Goal: Task Accomplishment & Management: Use online tool/utility

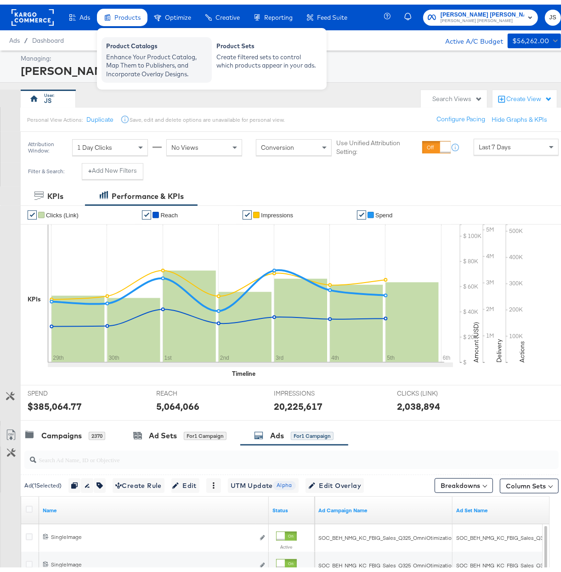
click at [143, 56] on div "Enhance Your Product Catalog, Map Them to Publishers, and Incorporate Overlay D…" at bounding box center [156, 61] width 101 height 26
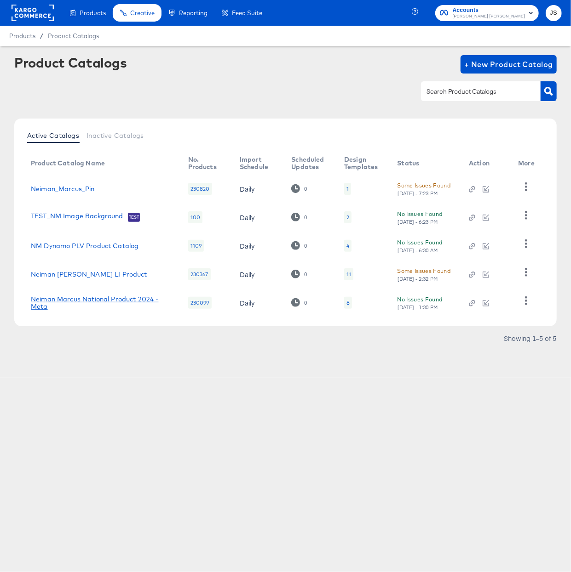
click at [97, 300] on link "Neiman Marcus National Product 2024 - Meta" at bounding box center [100, 303] width 139 height 15
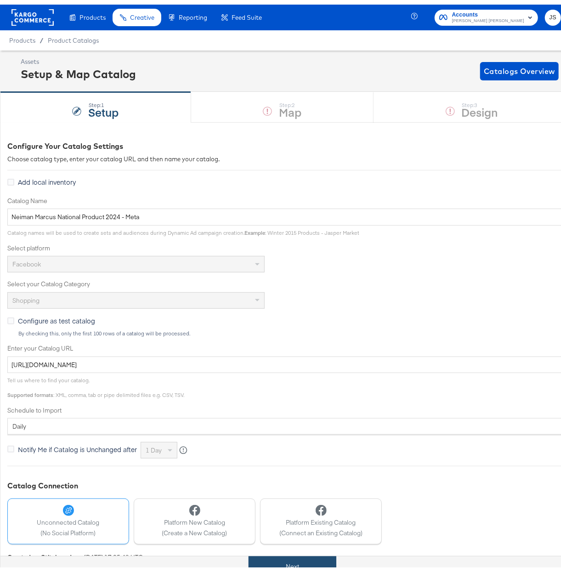
click at [302, 560] on button "Next" at bounding box center [293, 562] width 88 height 21
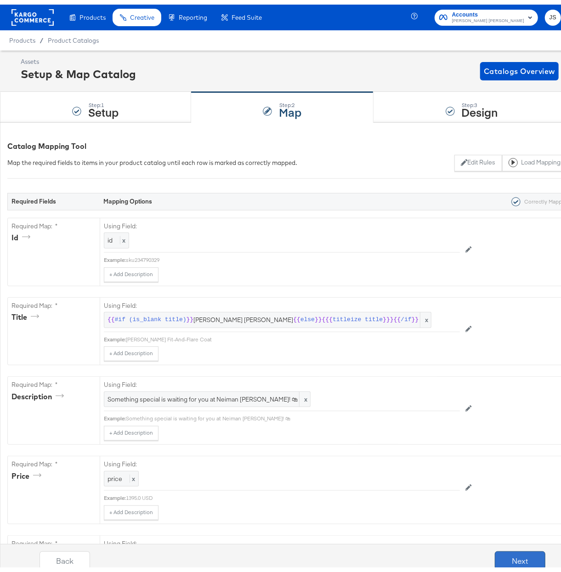
click at [526, 557] on button "Next" at bounding box center [520, 556] width 51 height 18
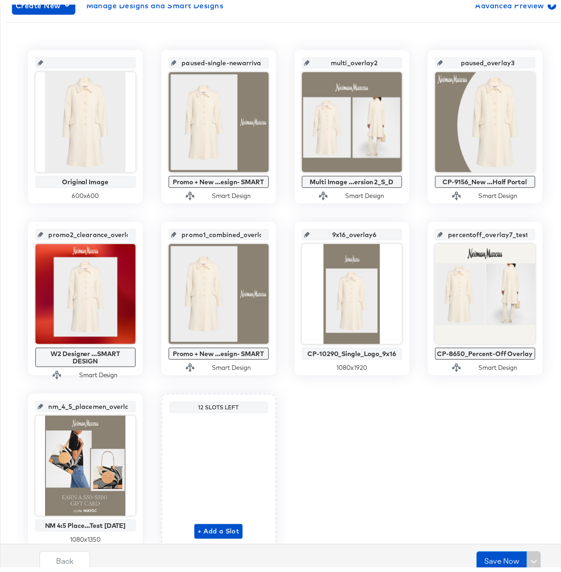
scroll to position [175, 0]
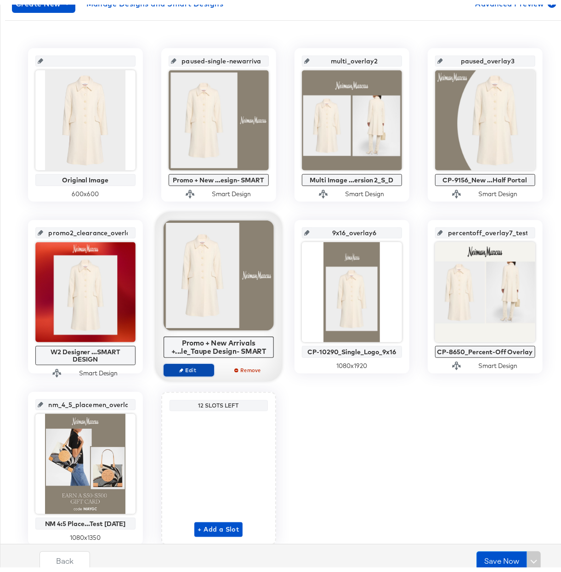
click at [189, 366] on span "Edit" at bounding box center [188, 365] width 42 height 7
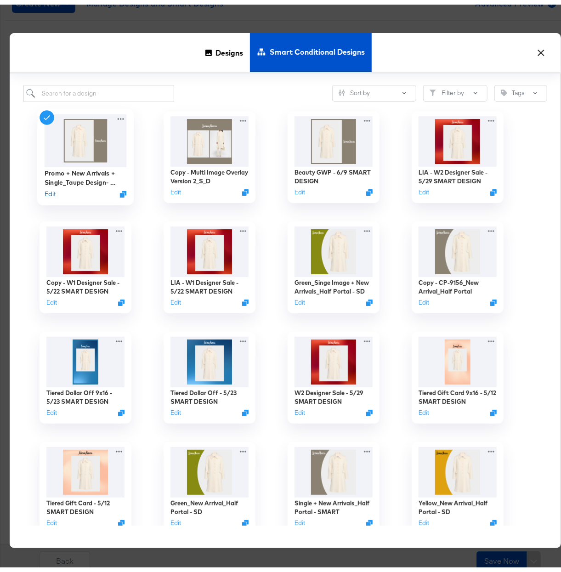
click at [46, 189] on button "Edit" at bounding box center [49, 189] width 11 height 9
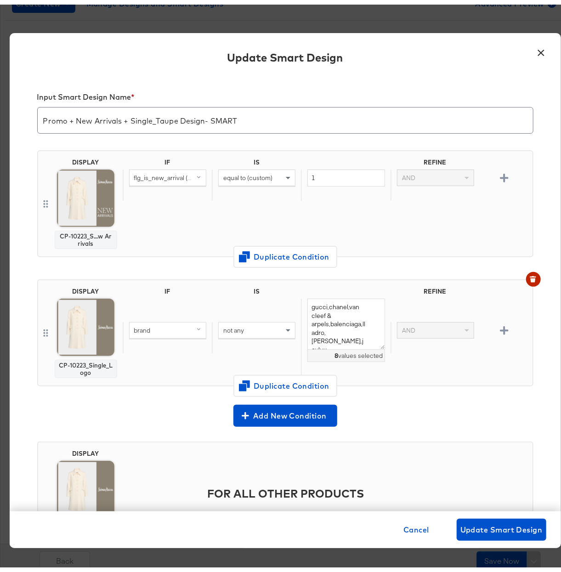
click at [535, 47] on button "×" at bounding box center [541, 46] width 17 height 17
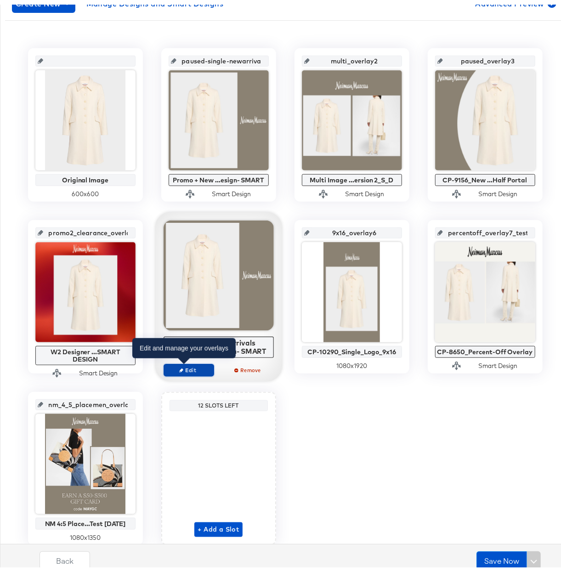
click at [200, 368] on span "Edit" at bounding box center [188, 365] width 42 height 7
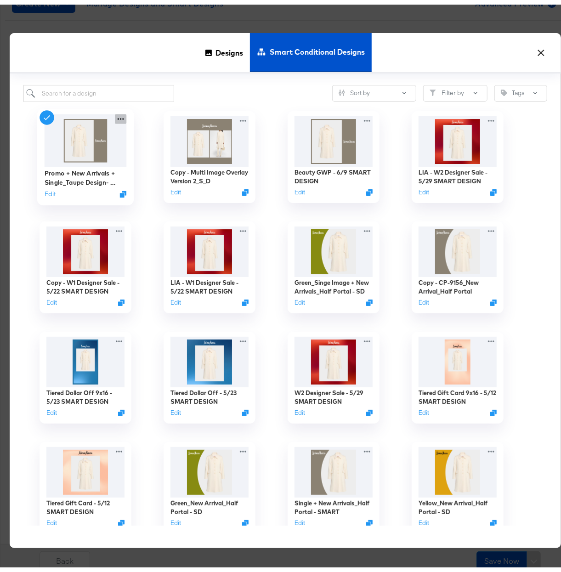
click at [115, 113] on icon at bounding box center [120, 114] width 11 height 10
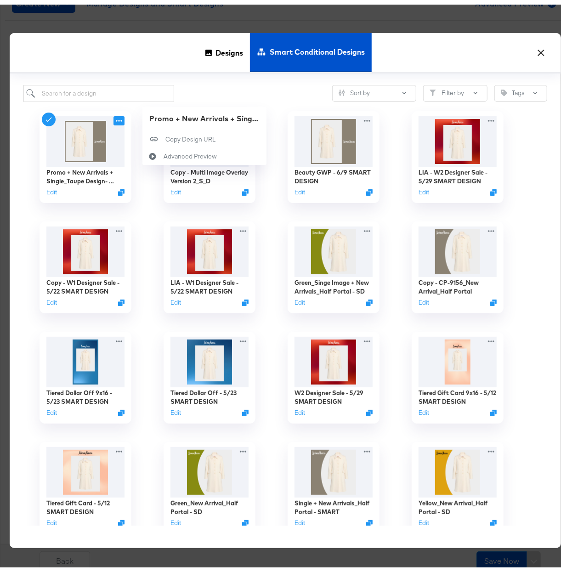
click at [148, 202] on div "Copy - Multi Image Overlay Version 2_S_D Edit" at bounding box center [210, 152] width 124 height 110
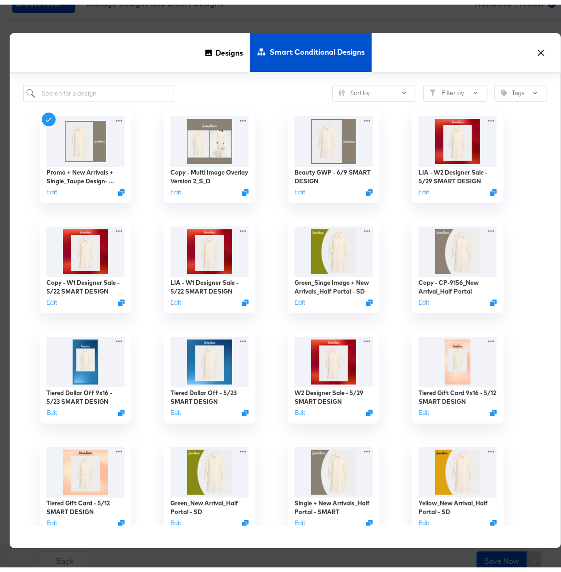
click at [537, 46] on button "×" at bounding box center [541, 46] width 17 height 17
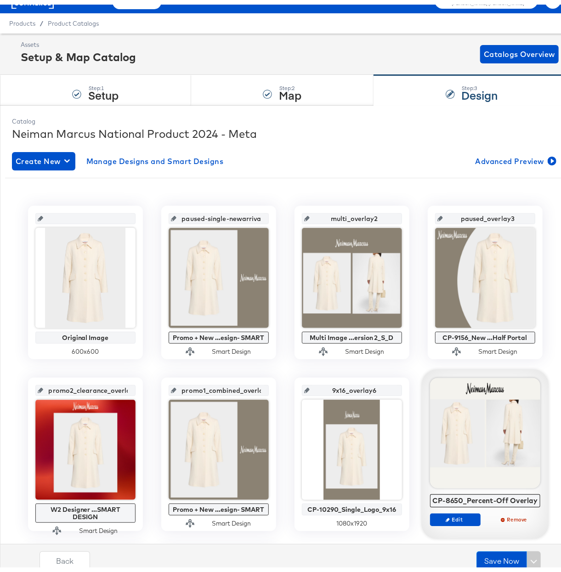
scroll to position [0, 0]
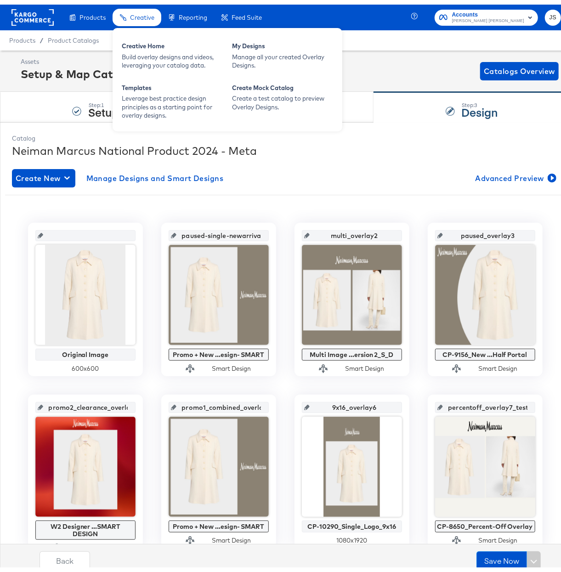
click at [284, 69] on div "Creative Home Build overlay designs and videos, leveraging your catalog data. M…" at bounding box center [228, 74] width 230 height 103
click at [276, 56] on div "Manage all your created Overlay Designs." at bounding box center [282, 56] width 101 height 17
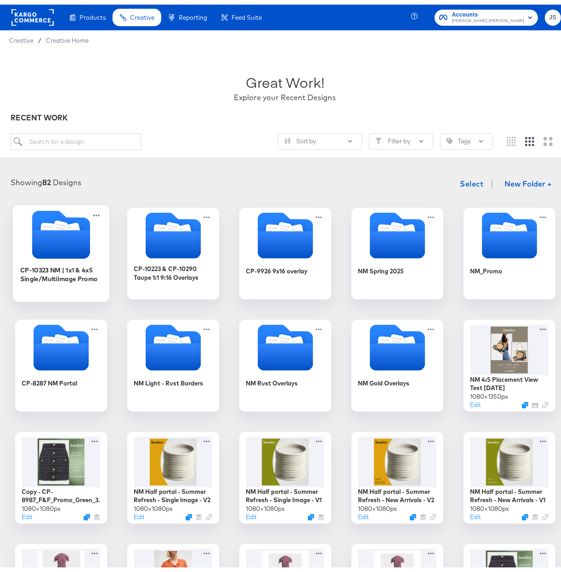
click at [60, 244] on icon "Folder" at bounding box center [61, 240] width 58 height 29
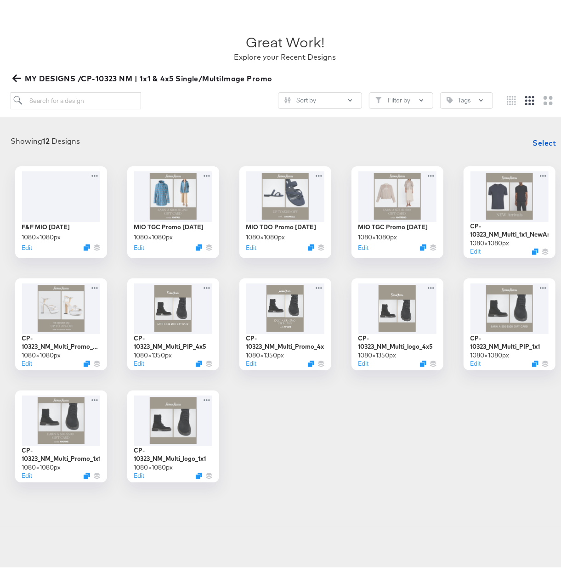
scroll to position [41, 0]
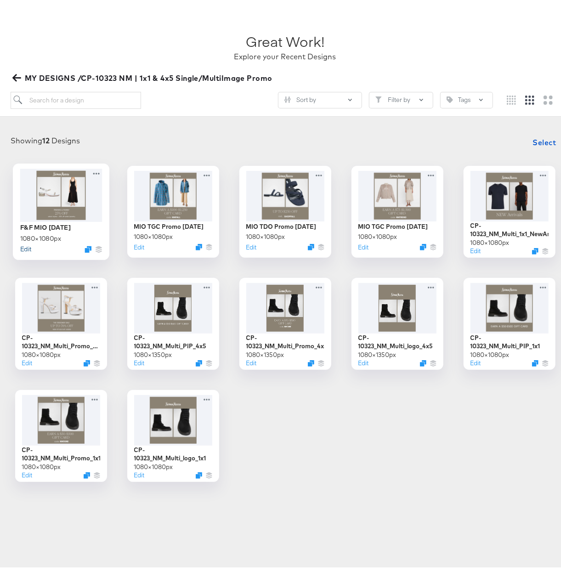
click at [23, 246] on button "Edit" at bounding box center [25, 244] width 11 height 9
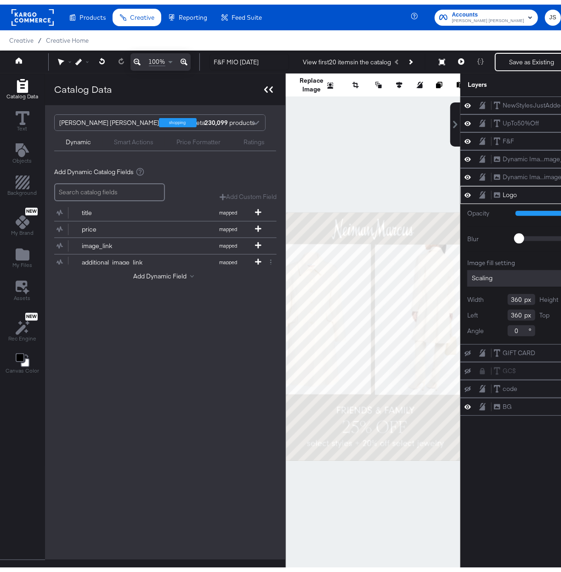
click at [270, 87] on icon at bounding box center [271, 85] width 4 height 6
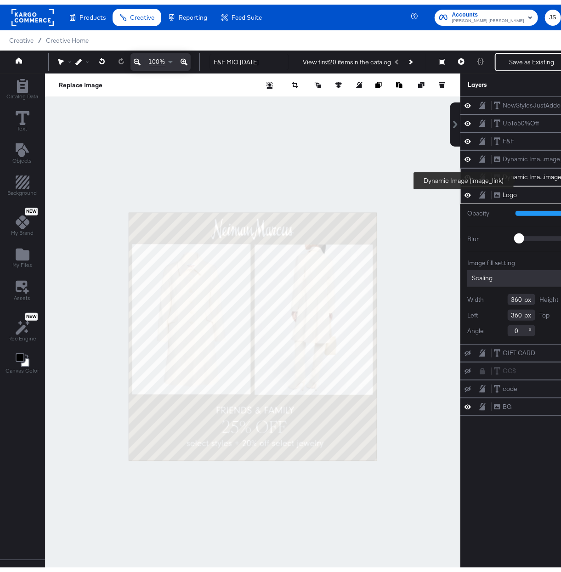
click at [522, 177] on div "Dynamic Ima...image_link)" at bounding box center [540, 172] width 74 height 9
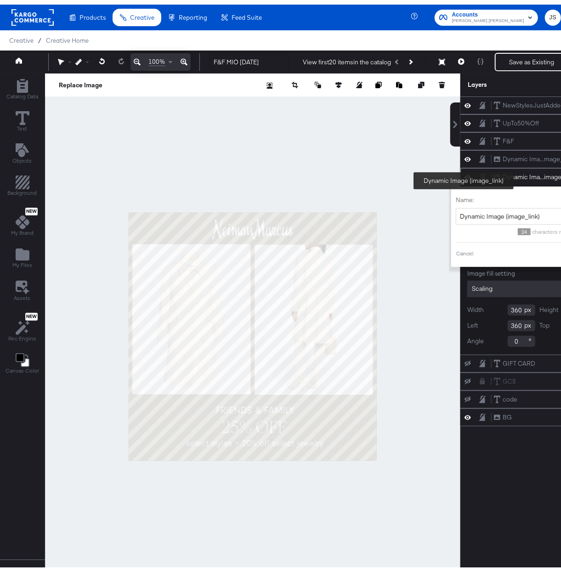
click at [522, 177] on div "Dynamic Ima...image_link)" at bounding box center [540, 172] width 74 height 9
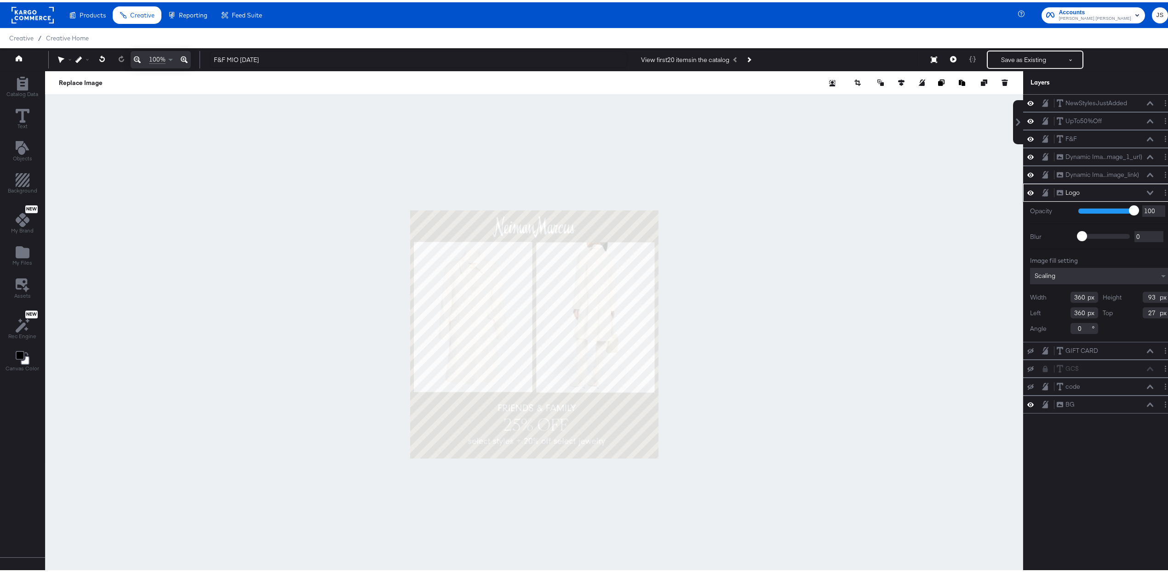
click at [561, 193] on icon at bounding box center [1150, 191] width 6 height 4
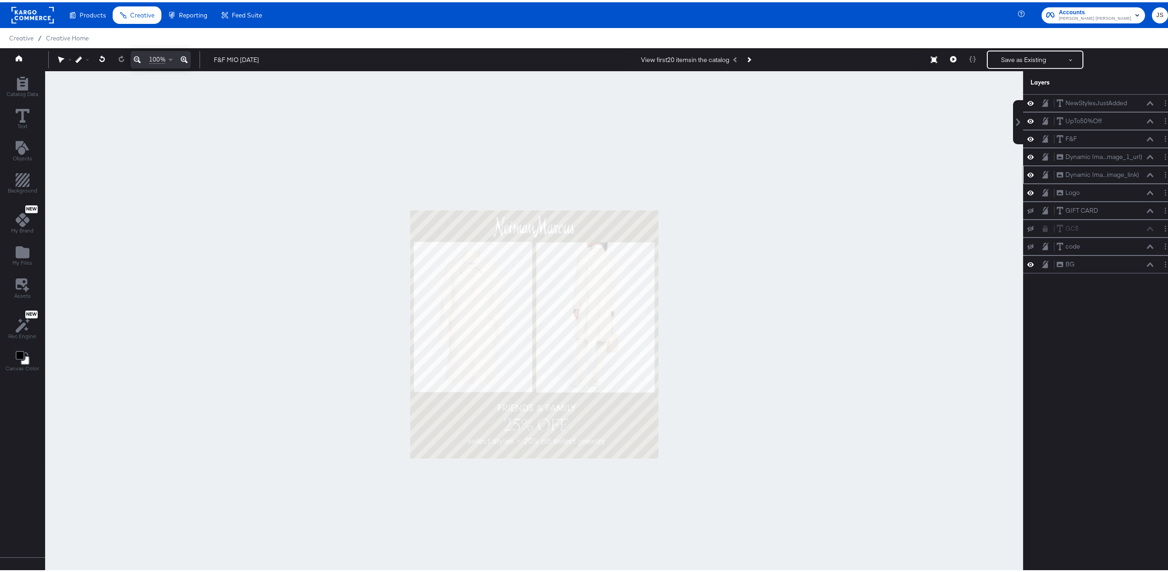
click at [561, 177] on div "Dynamic Ima...image_link) Dynamic Image (image_link)" at bounding box center [1104, 173] width 97 height 10
click at [561, 174] on icon at bounding box center [1150, 173] width 6 height 4
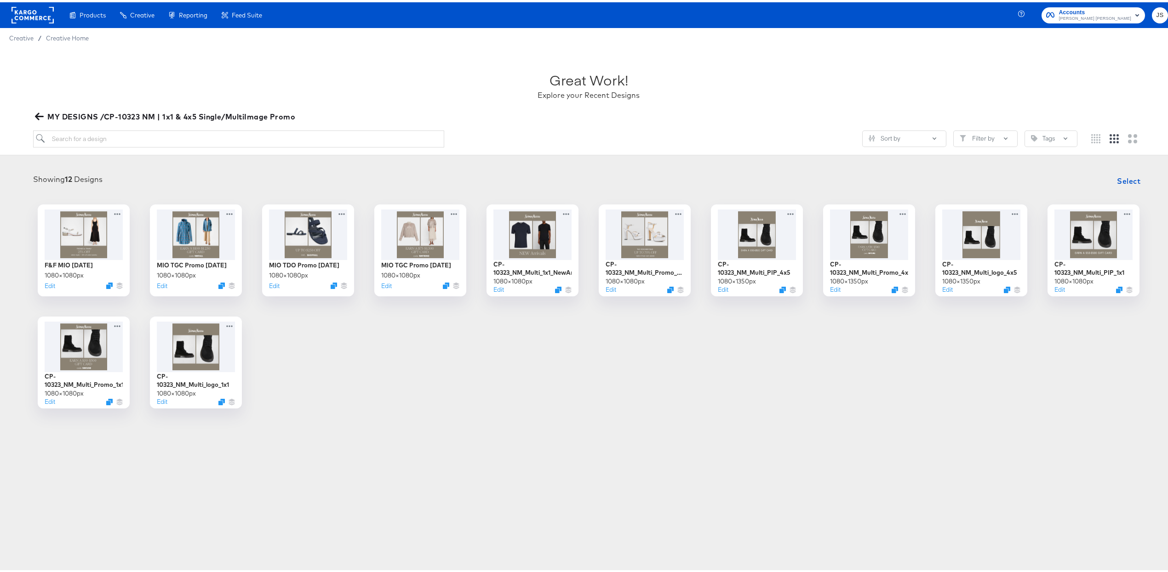
click at [42, 116] on icon "button" at bounding box center [39, 114] width 9 height 9
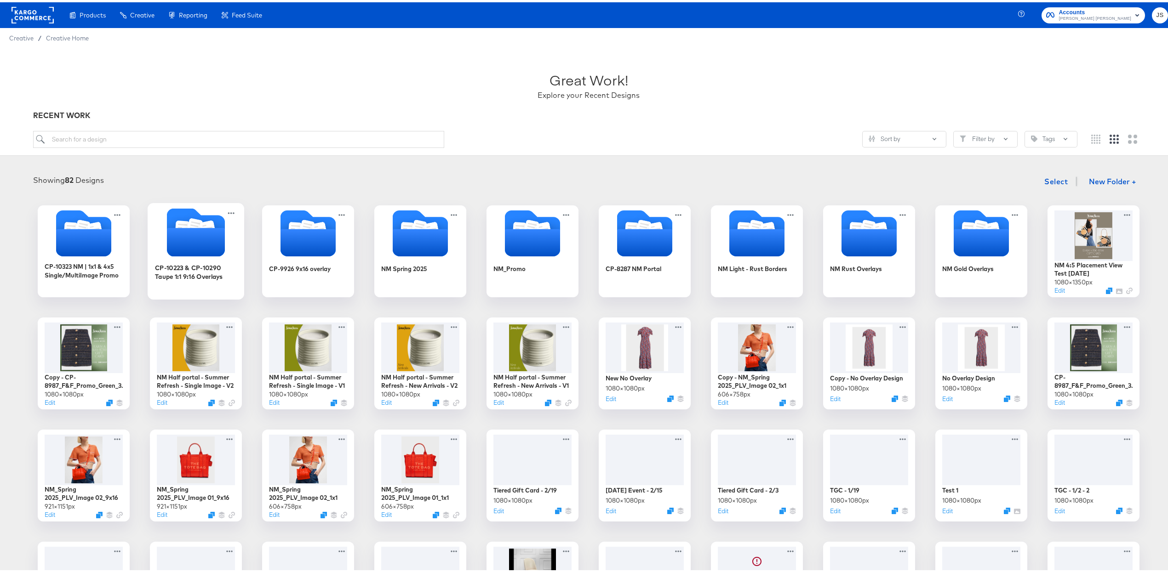
click at [205, 241] on icon "Folder" at bounding box center [196, 240] width 58 height 29
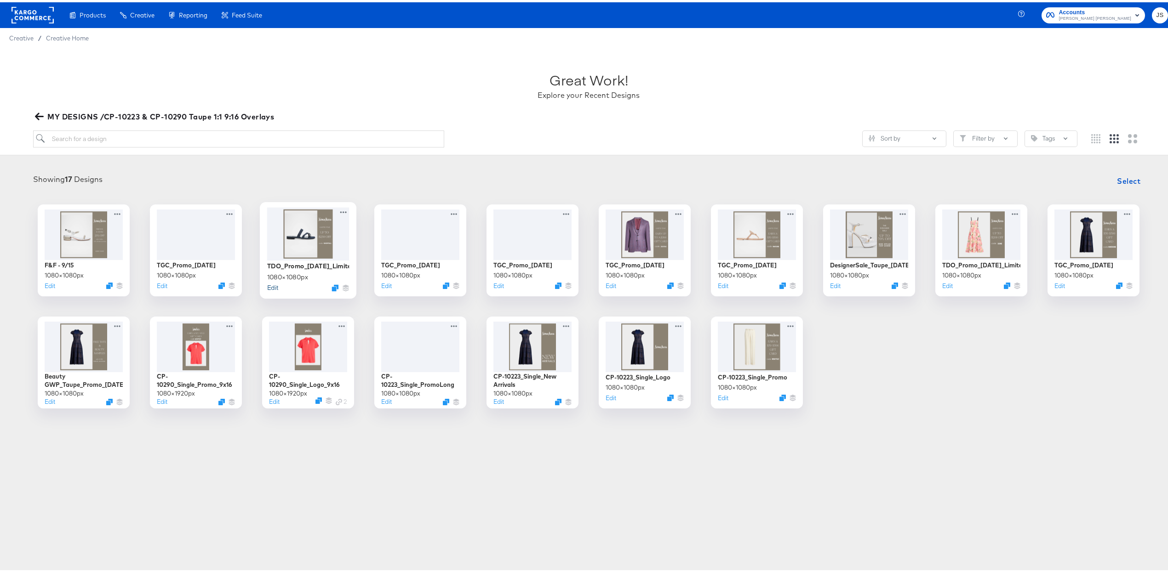
click at [270, 287] on button "Edit" at bounding box center [272, 285] width 11 height 9
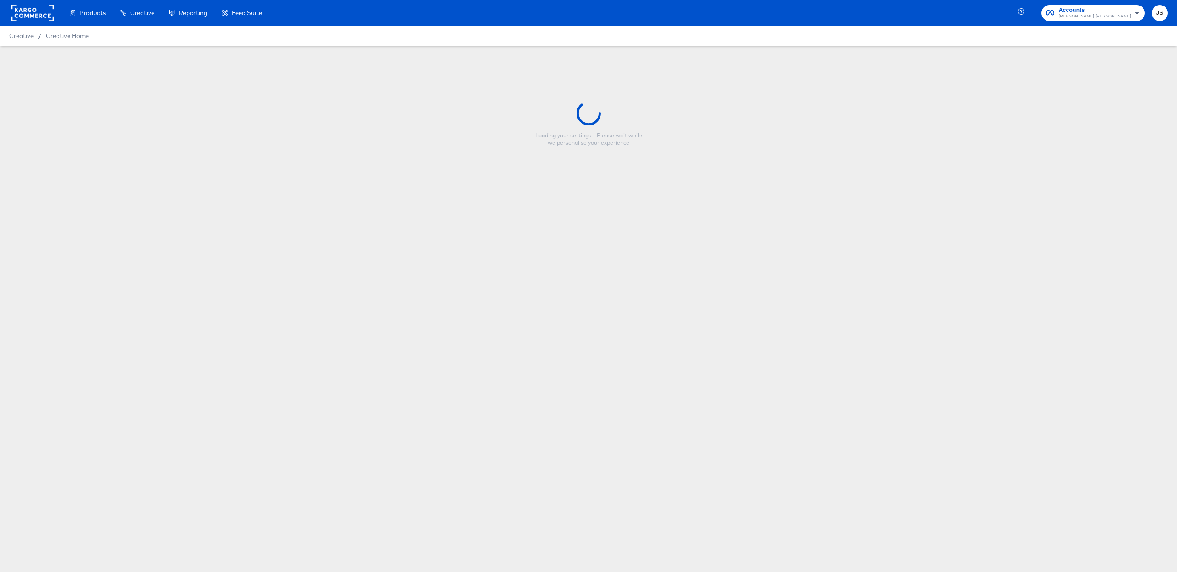
type input "TDO_Promo_[DATE]_LimitedTime"
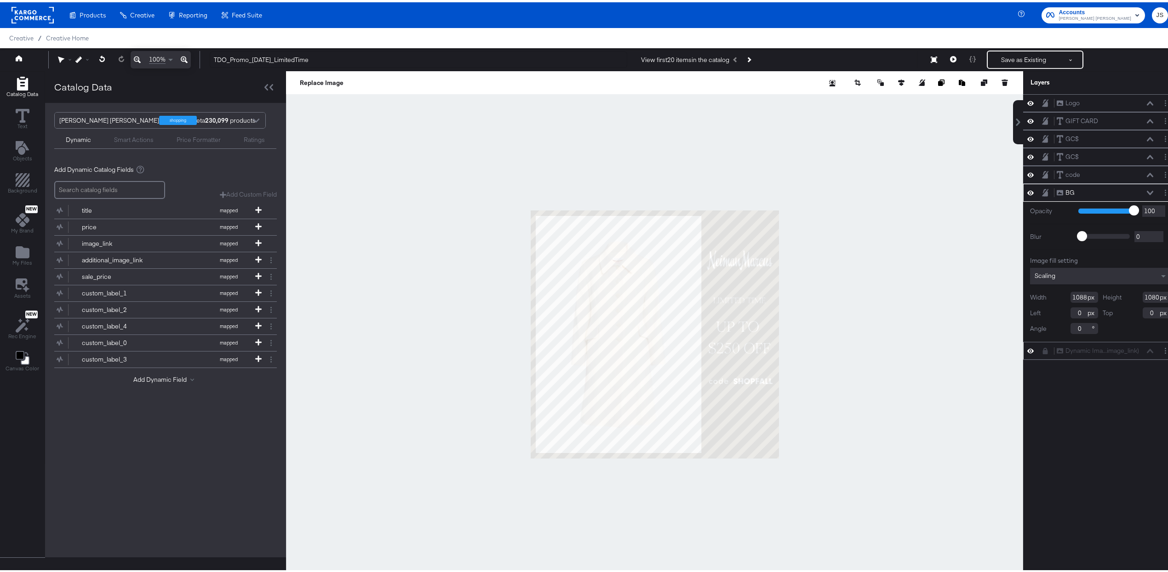
click at [561, 354] on div "Dynamic Ima...image_link) Dynamic Image (image_link)" at bounding box center [1104, 349] width 97 height 10
click at [561, 193] on icon at bounding box center [1150, 191] width 6 height 4
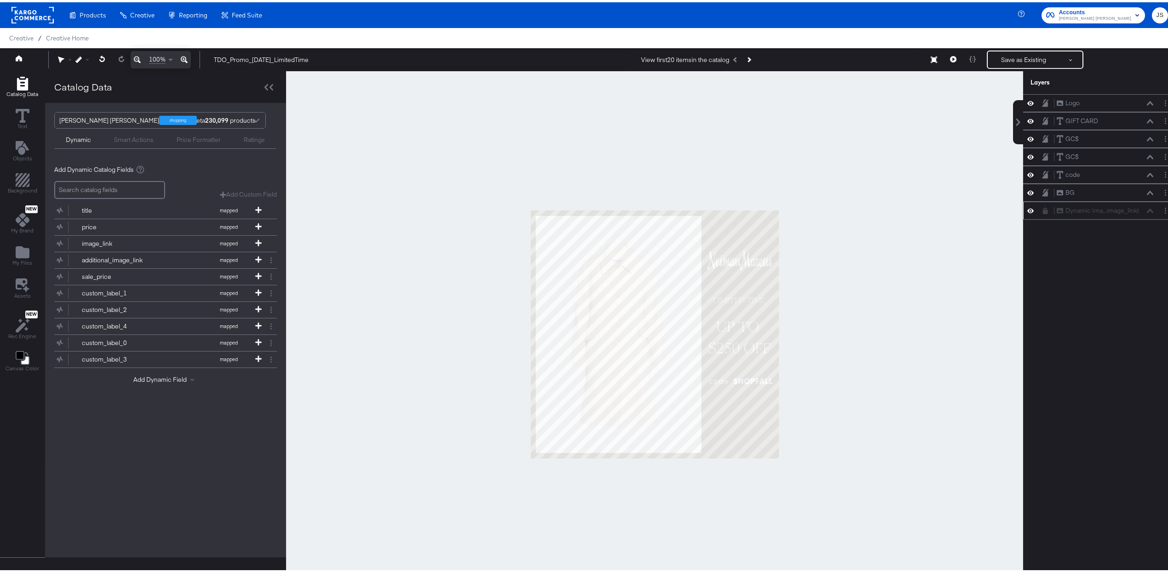
click at [561, 213] on div "Dynamic Ima...image_link) Dynamic Image (image_link)" at bounding box center [1104, 209] width 97 height 10
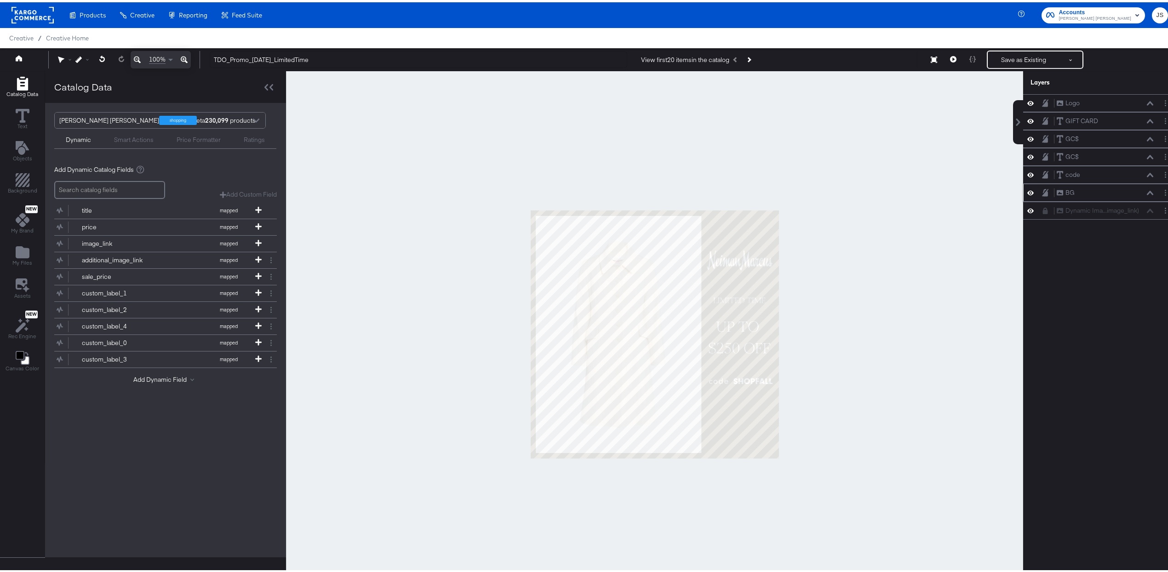
click at [561, 195] on div "BG BG" at bounding box center [1104, 191] width 97 height 10
click at [561, 192] on icon at bounding box center [1150, 191] width 6 height 4
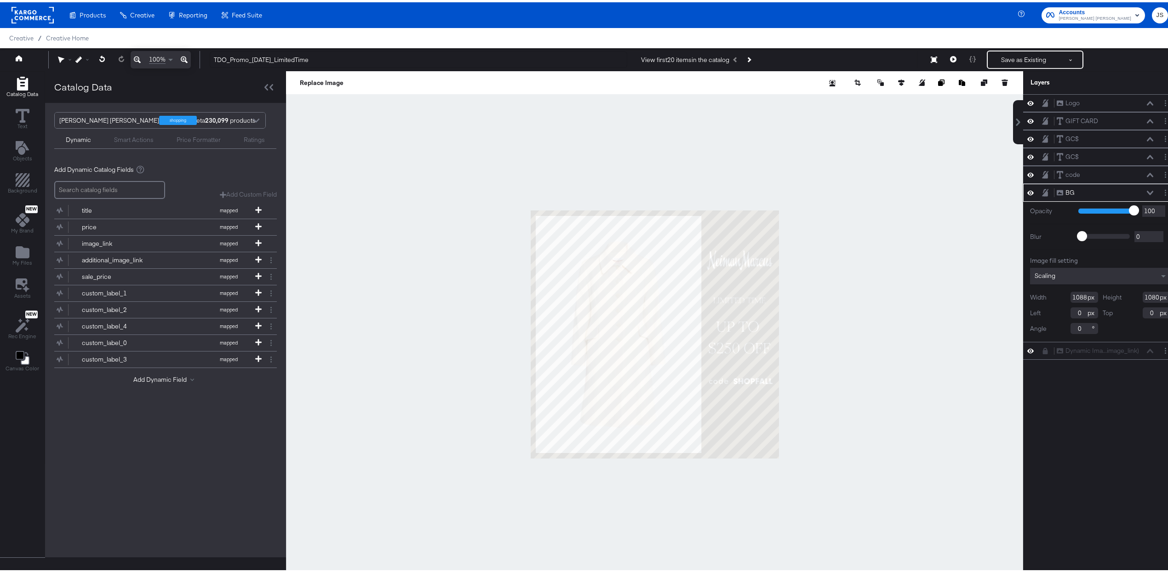
click at [561, 192] on icon at bounding box center [1150, 191] width 6 height 5
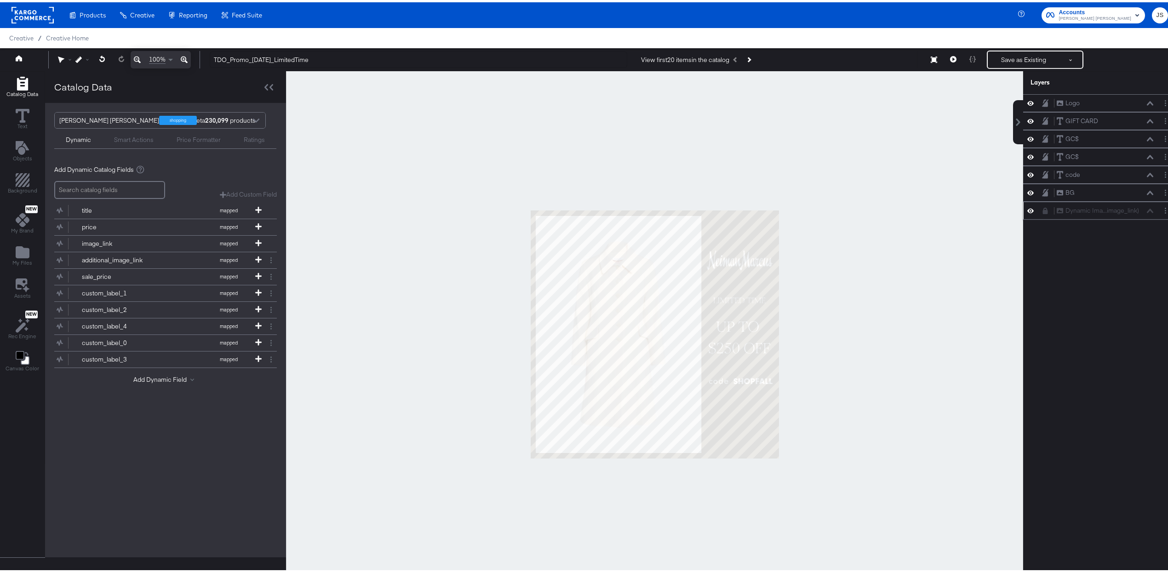
click at [561, 211] on icon at bounding box center [1045, 209] width 5 height 6
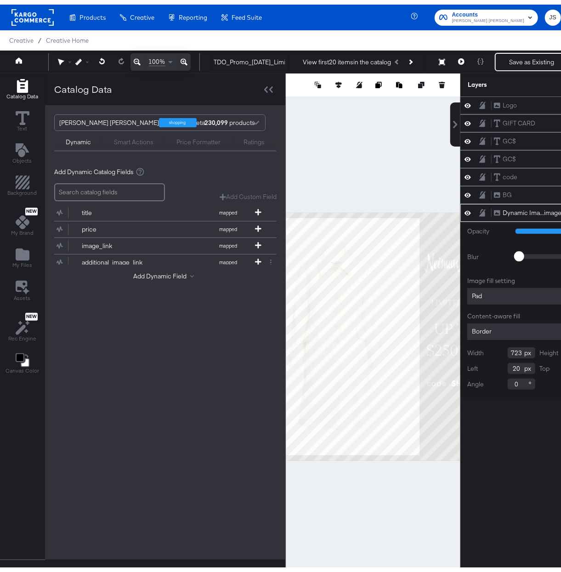
click at [40, 11] on rect at bounding box center [32, 13] width 42 height 17
